Goal: Find specific page/section: Find specific page/section

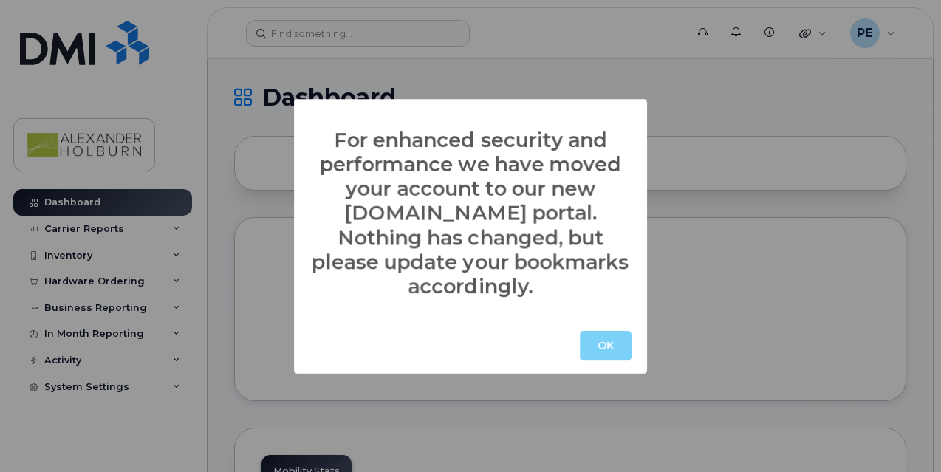
click at [606, 336] on button "OK" at bounding box center [606, 346] width 52 height 30
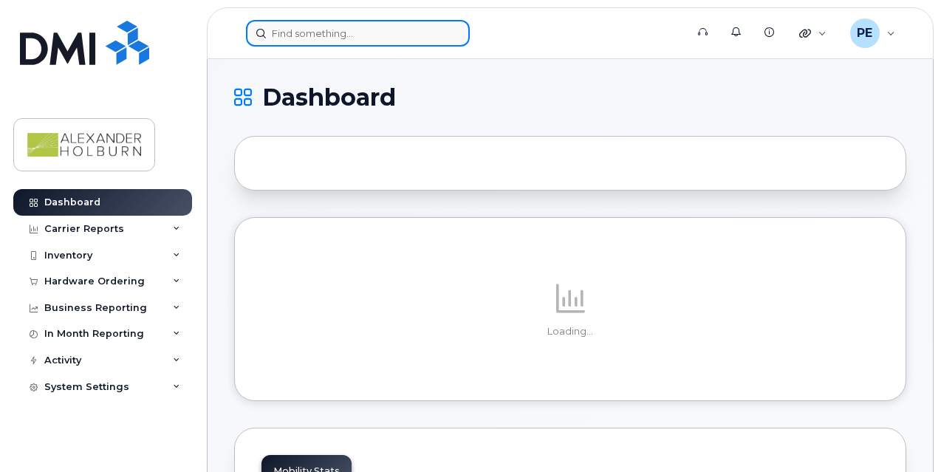
click at [331, 35] on input at bounding box center [358, 33] width 224 height 27
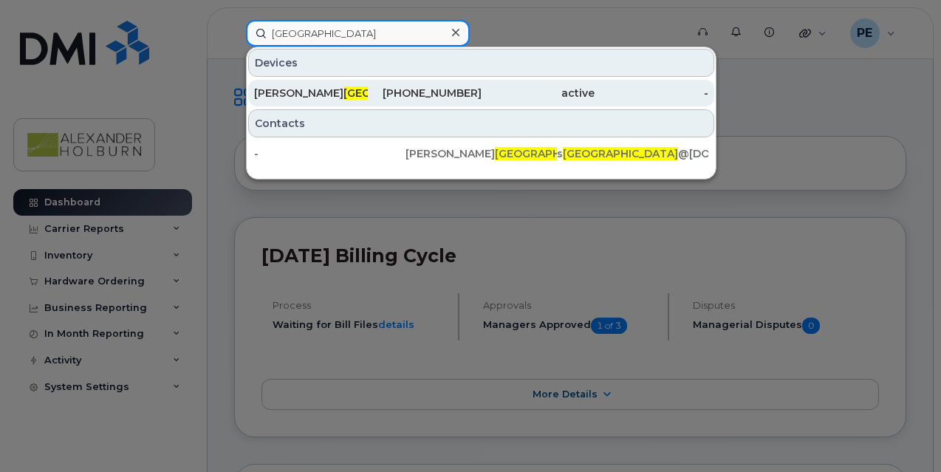
type input "richmond"
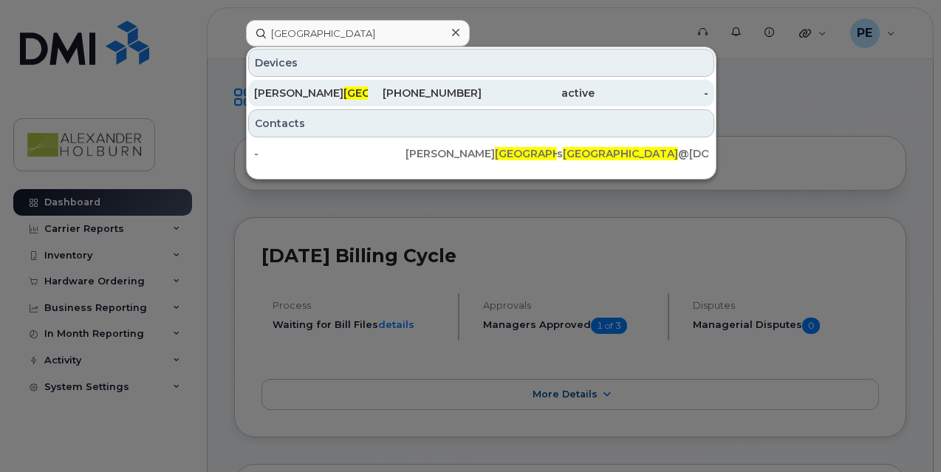
click at [344, 90] on span "Richmond" at bounding box center [401, 92] width 115 height 13
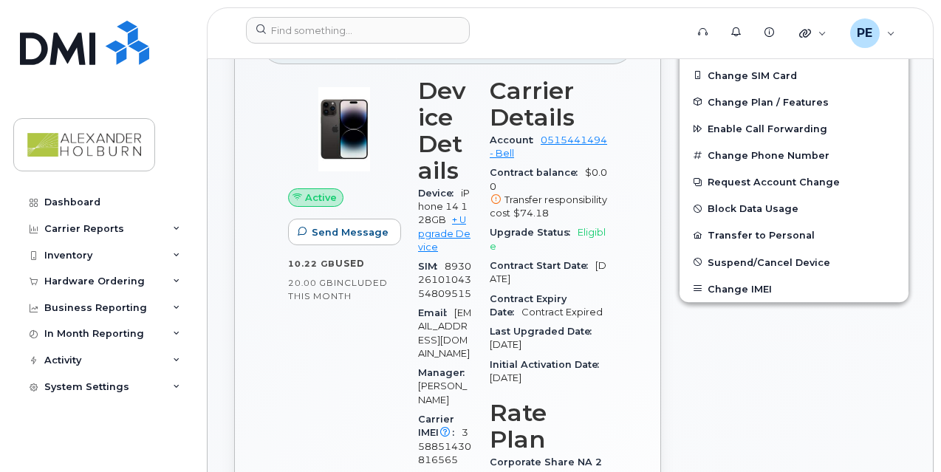
scroll to position [222, 0]
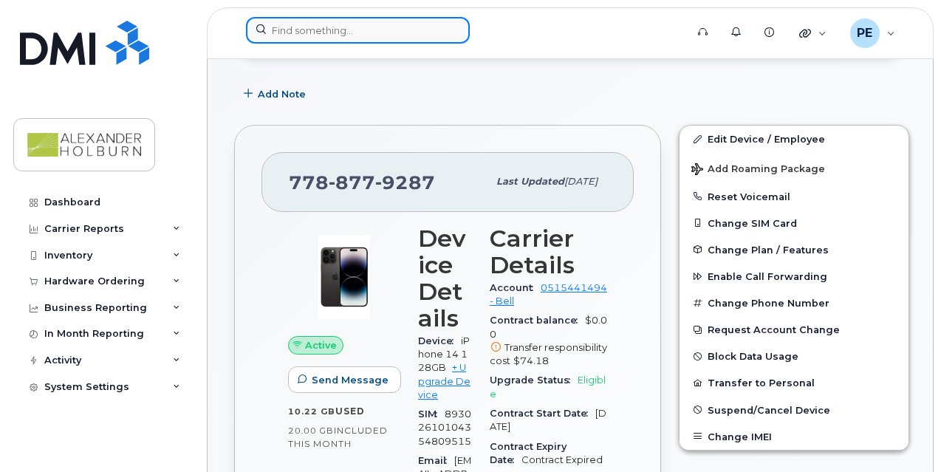
click at [349, 24] on input at bounding box center [358, 30] width 224 height 27
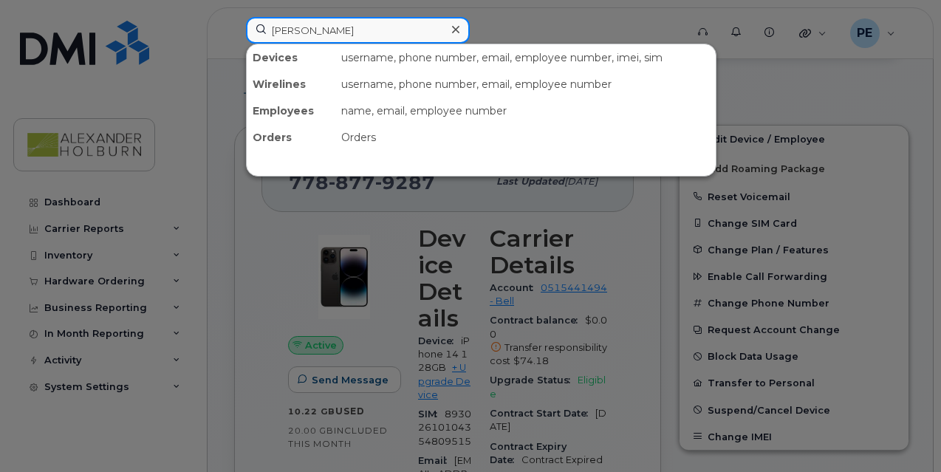
type input "[PERSON_NAME]"
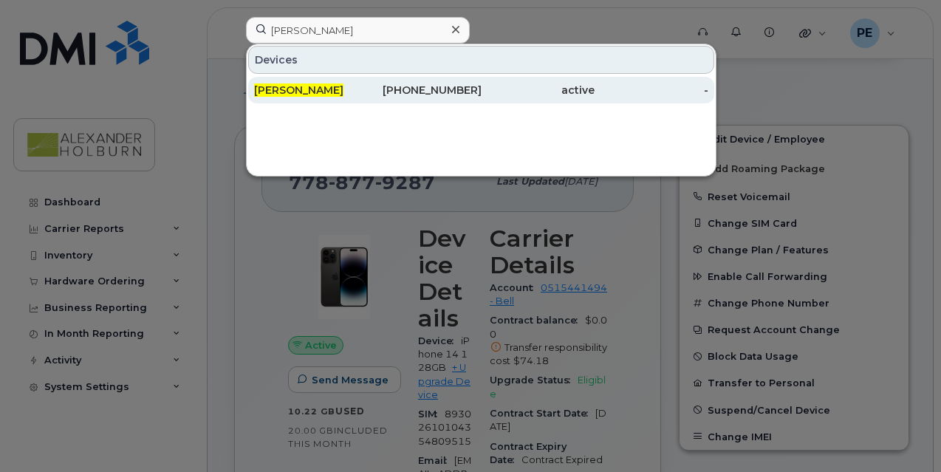
click at [403, 91] on div "604-857-4784" at bounding box center [425, 90] width 114 height 15
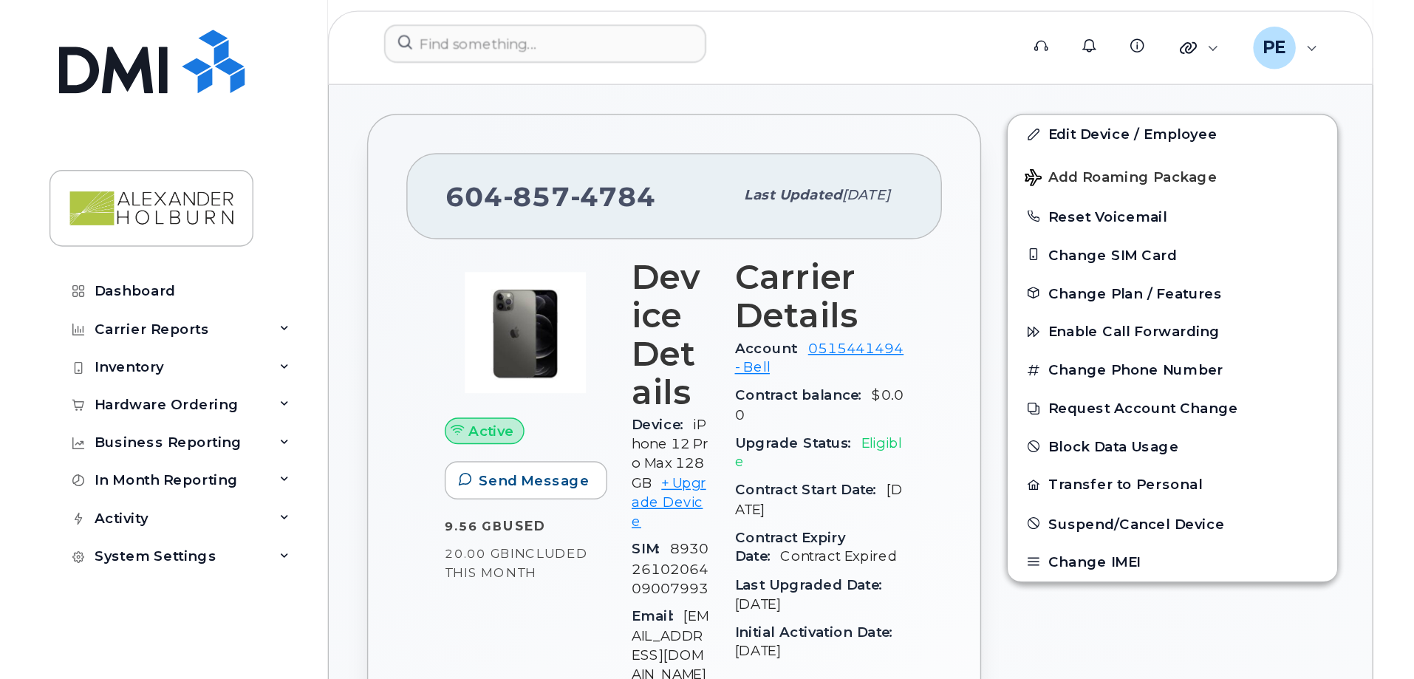
scroll to position [369, 0]
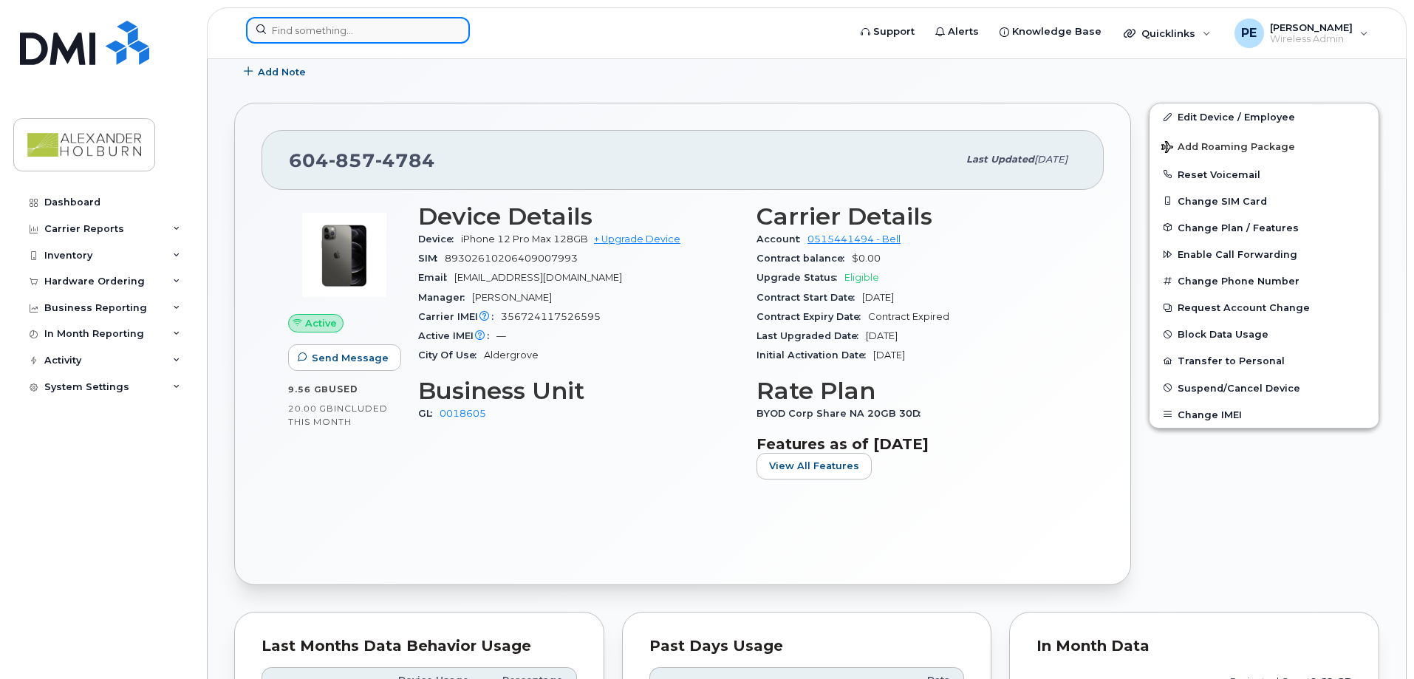
click at [312, 36] on input at bounding box center [358, 30] width 224 height 27
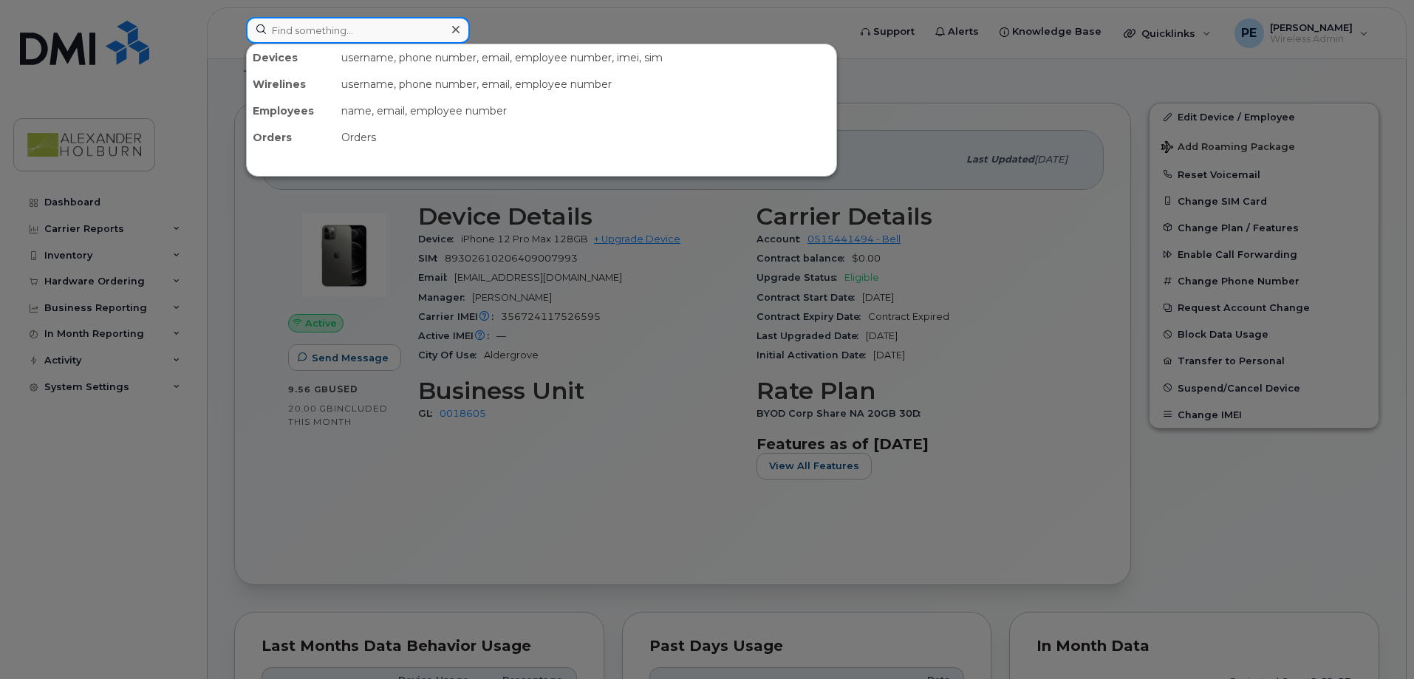
click at [293, 24] on input at bounding box center [358, 30] width 224 height 27
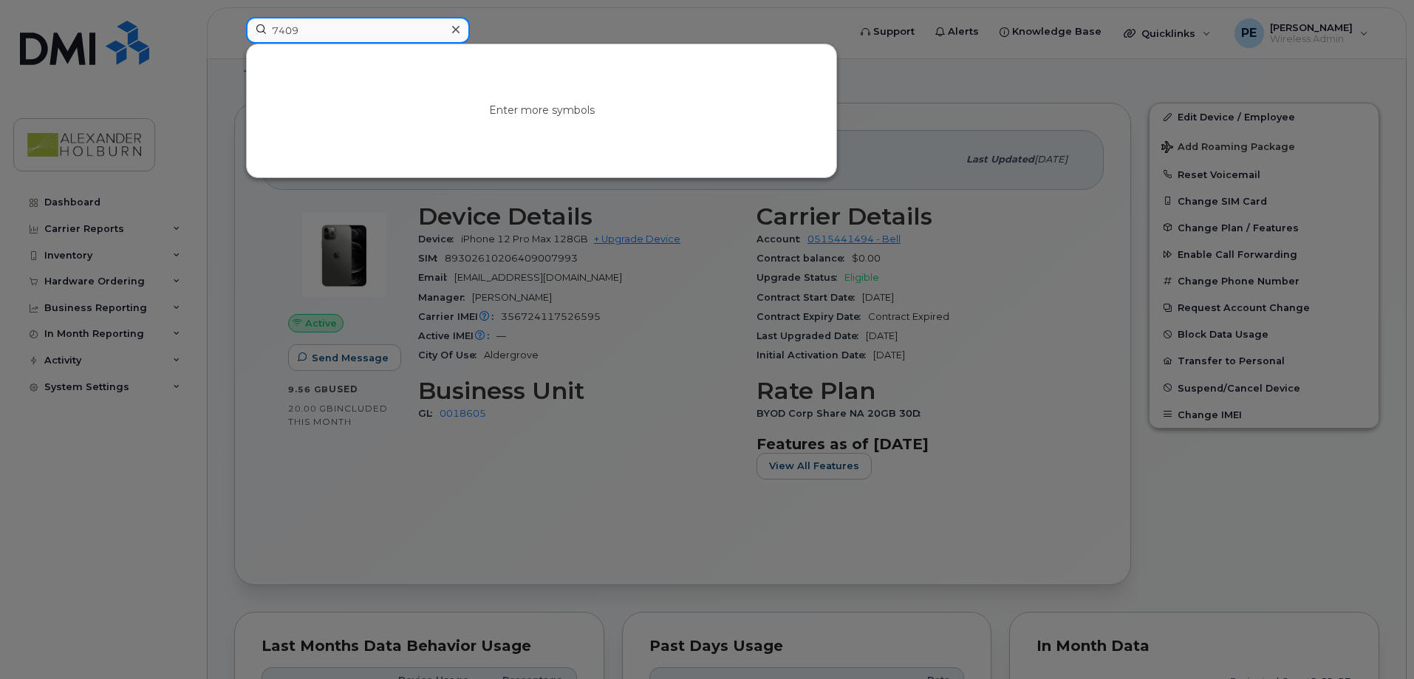
type input "7409+"
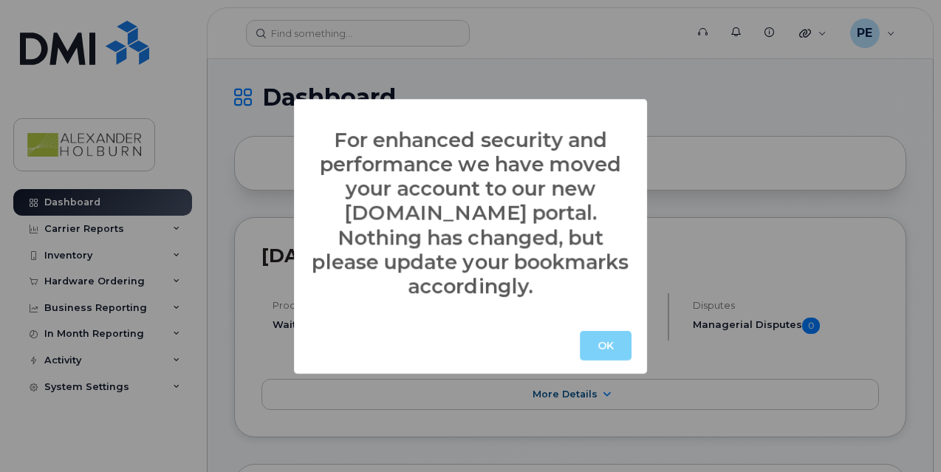
click at [607, 333] on button "OK" at bounding box center [606, 346] width 52 height 30
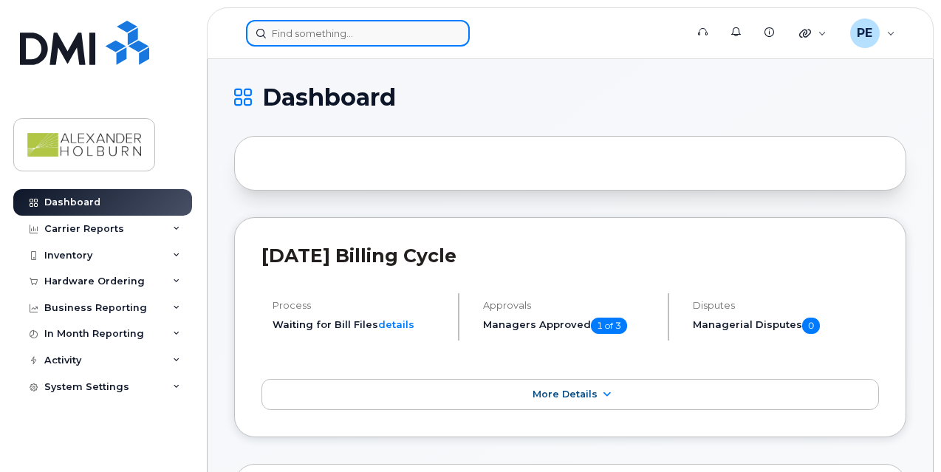
click at [318, 32] on input at bounding box center [358, 33] width 224 height 27
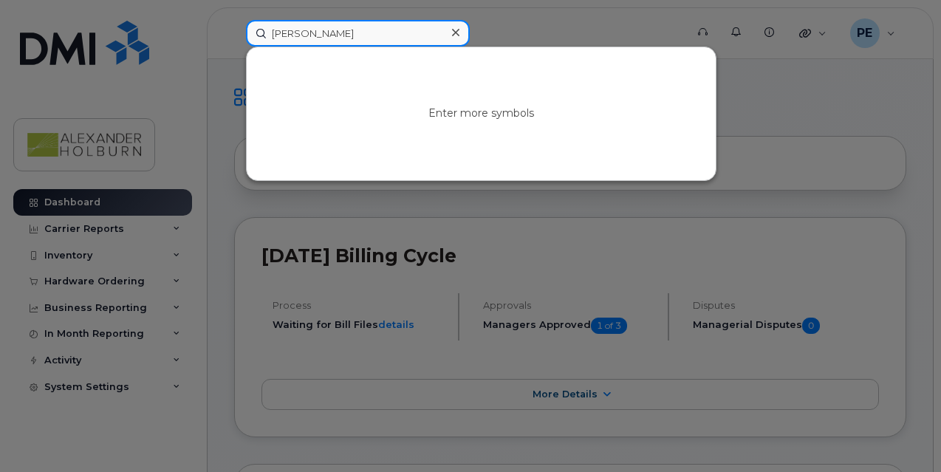
type input "sarah mallett"
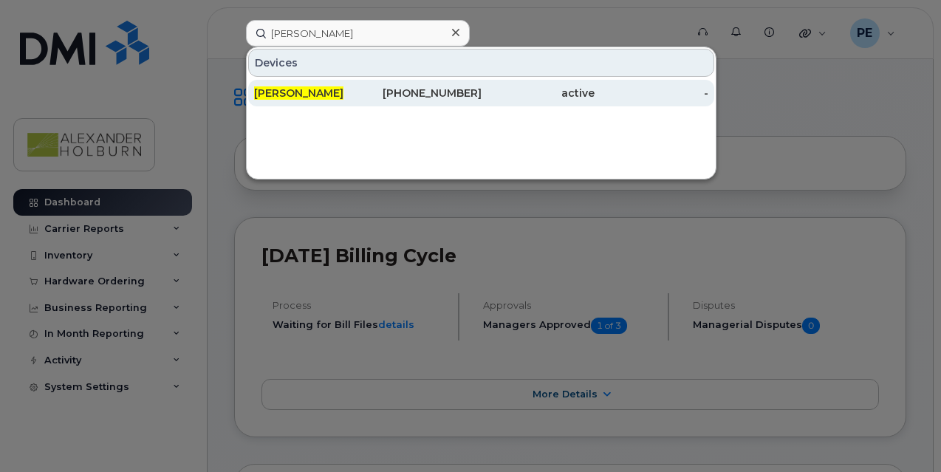
click at [321, 95] on span "Sarah Mallett" at bounding box center [298, 92] width 89 height 13
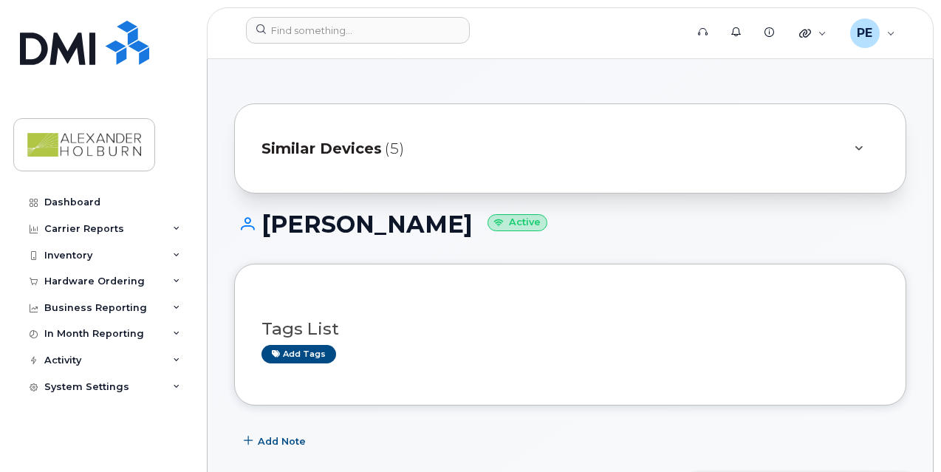
scroll to position [222, 0]
